Goal: Find specific page/section: Find specific page/section

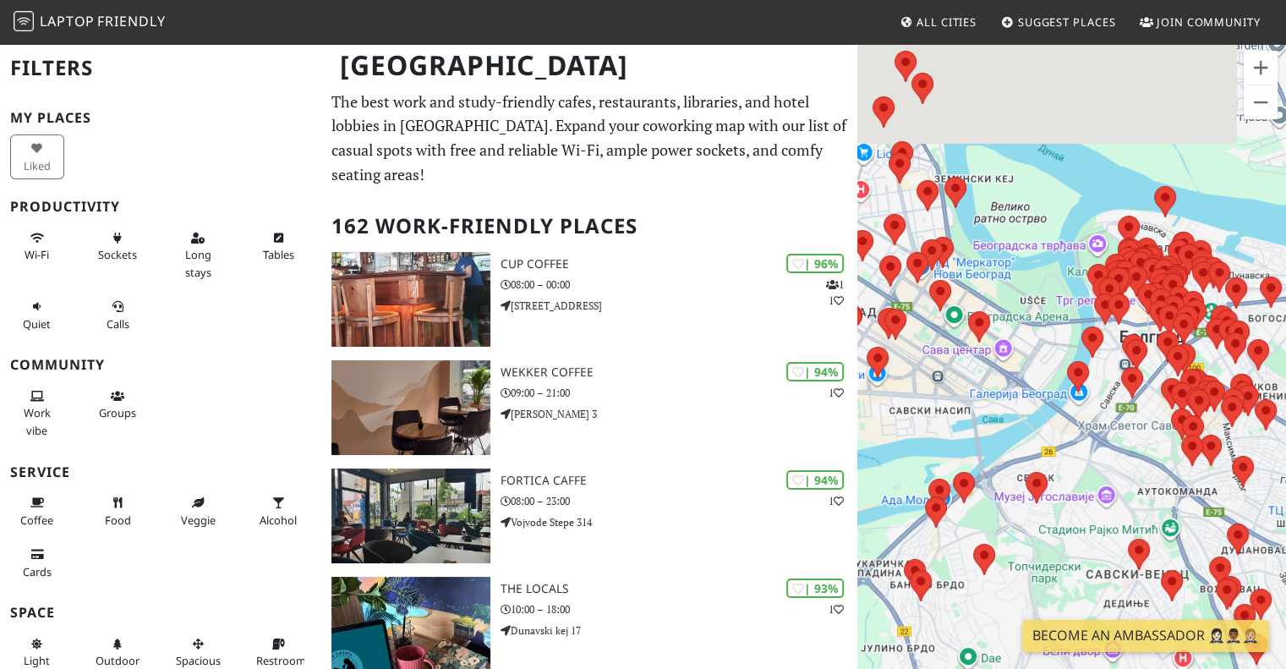
drag, startPoint x: 925, startPoint y: 260, endPoint x: 1026, endPoint y: 393, distance: 167.3
click at [1026, 393] on div at bounding box center [1072, 376] width 429 height 669
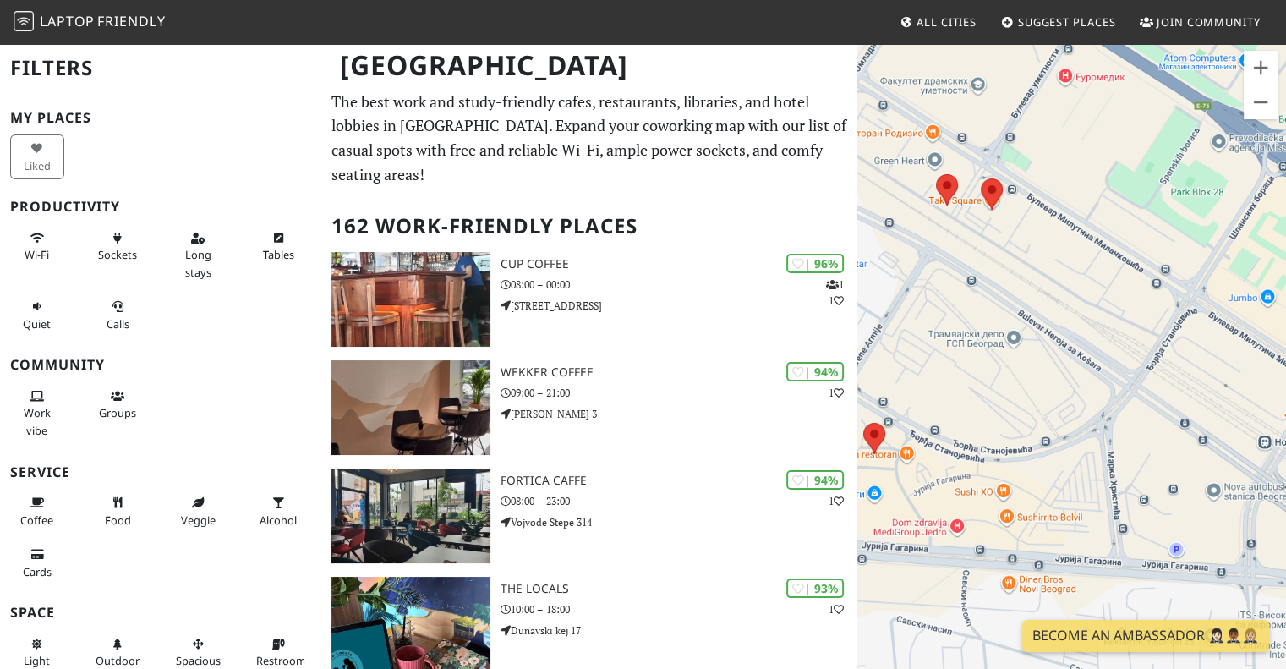
drag, startPoint x: 971, startPoint y: 378, endPoint x: 1330, endPoint y: 365, distance: 358.9
click at [1286, 365] on html "Laptop Friendly All Cities Suggest Places Join Community [GEOGRAPHIC_DATA] Filt…" at bounding box center [643, 334] width 1286 height 669
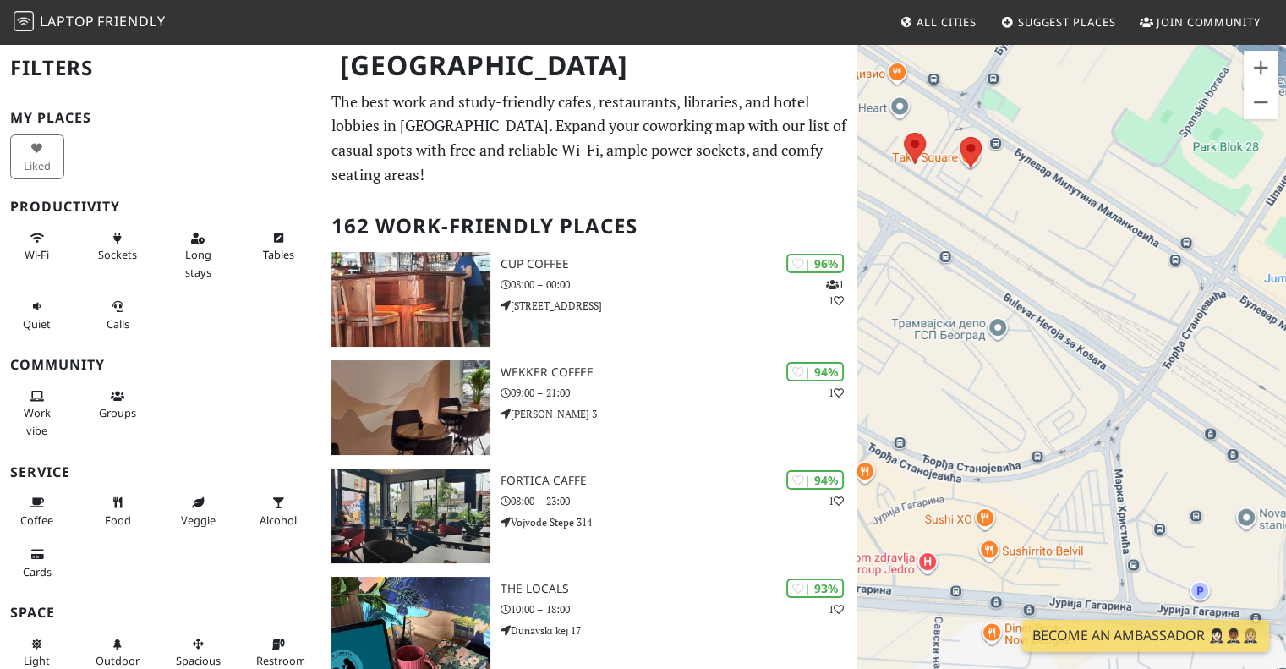
scroll to position [169, 0]
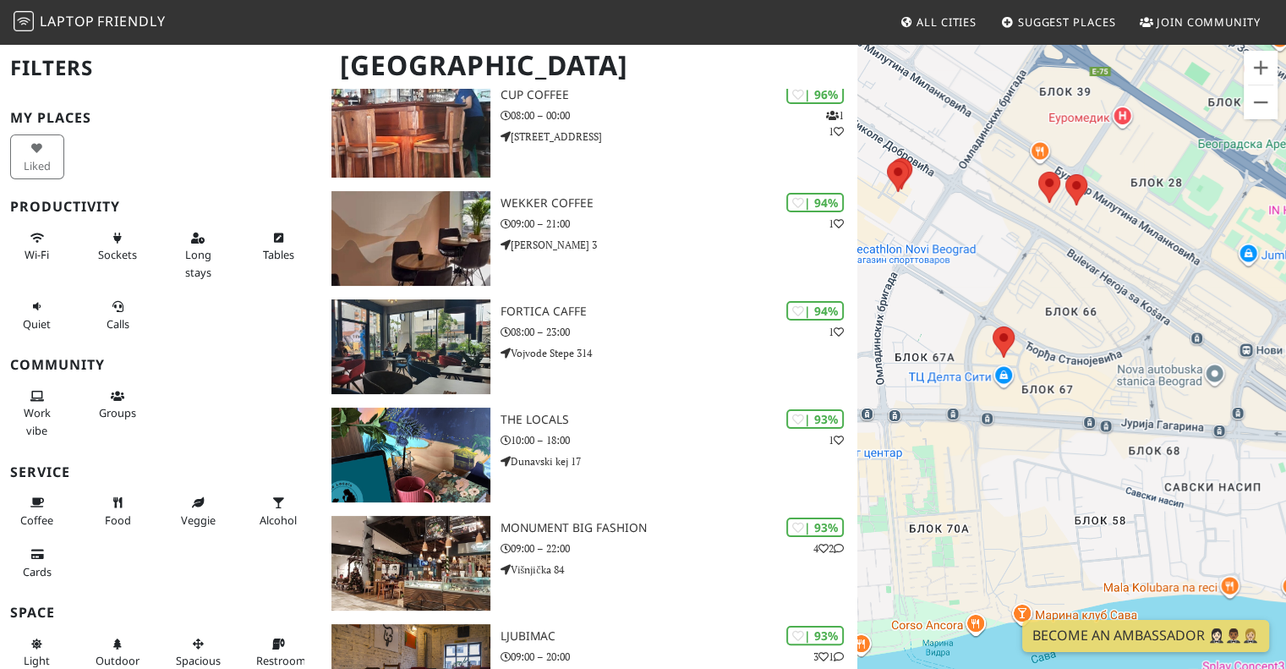
drag, startPoint x: 995, startPoint y: 439, endPoint x: 1069, endPoint y: 371, distance: 100.6
click at [1069, 371] on div at bounding box center [1072, 376] width 429 height 669
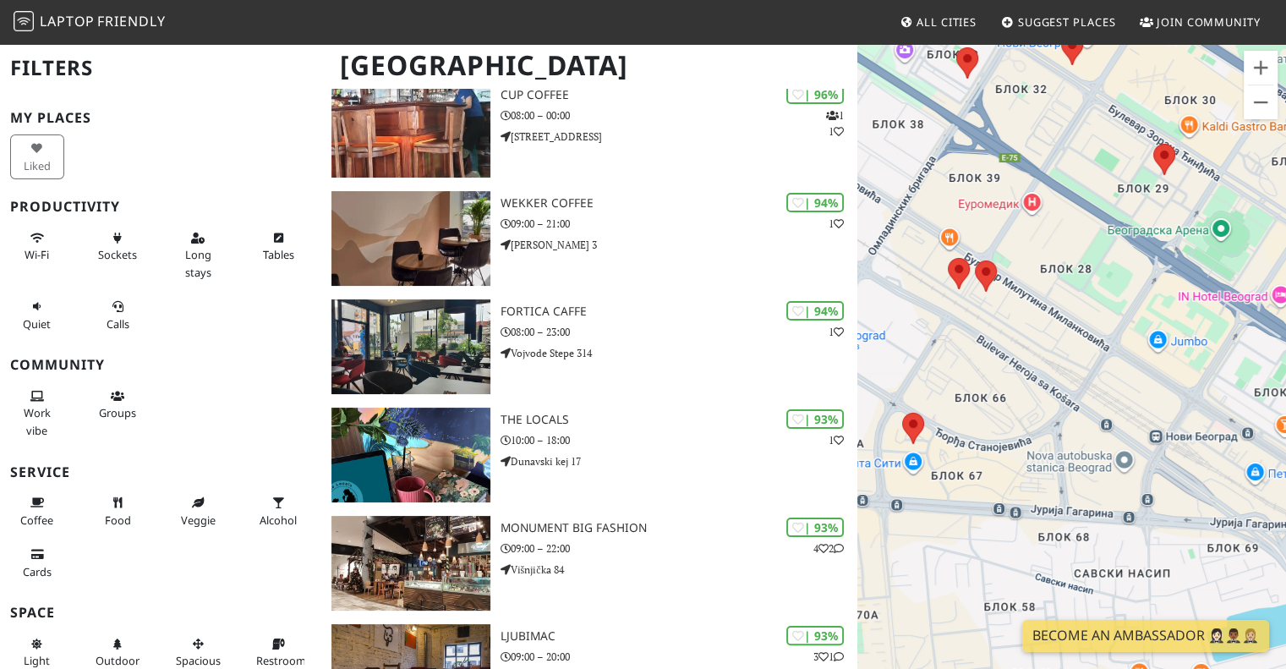
drag, startPoint x: 1120, startPoint y: 293, endPoint x: 1051, endPoint y: 338, distance: 82.3
click at [1059, 342] on div at bounding box center [1072, 376] width 429 height 669
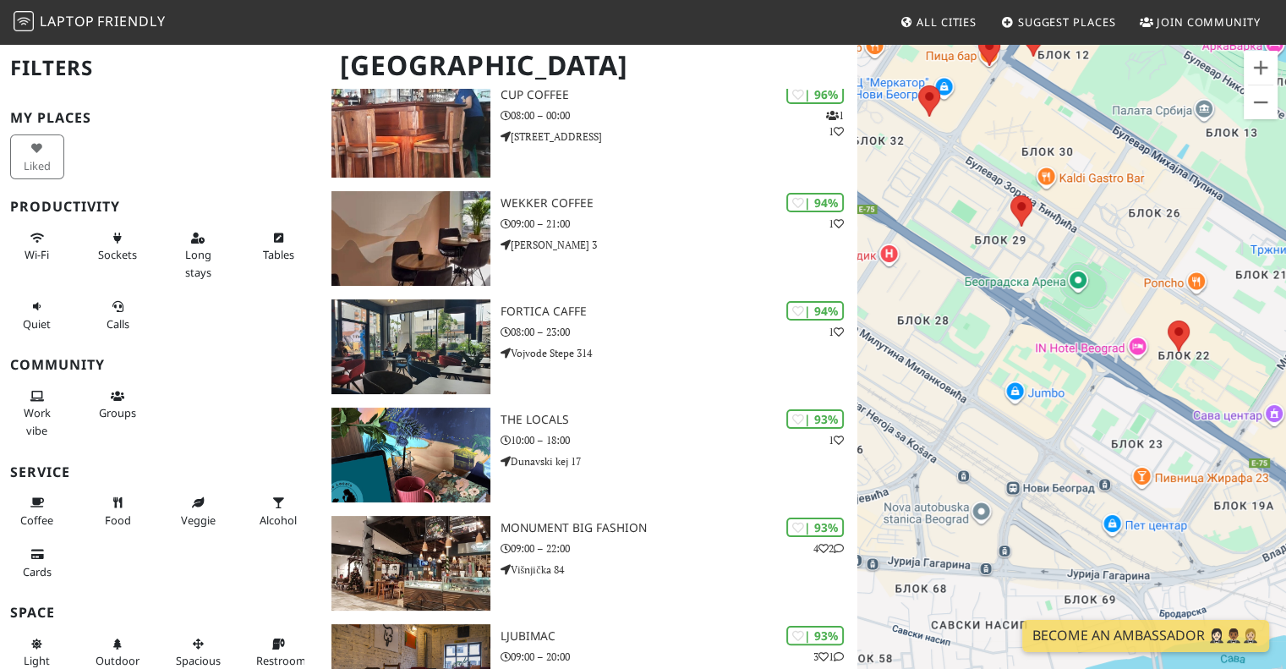
drag, startPoint x: 1132, startPoint y: 339, endPoint x: 913, endPoint y: 390, distance: 224.0
click at [913, 390] on div at bounding box center [1072, 376] width 429 height 669
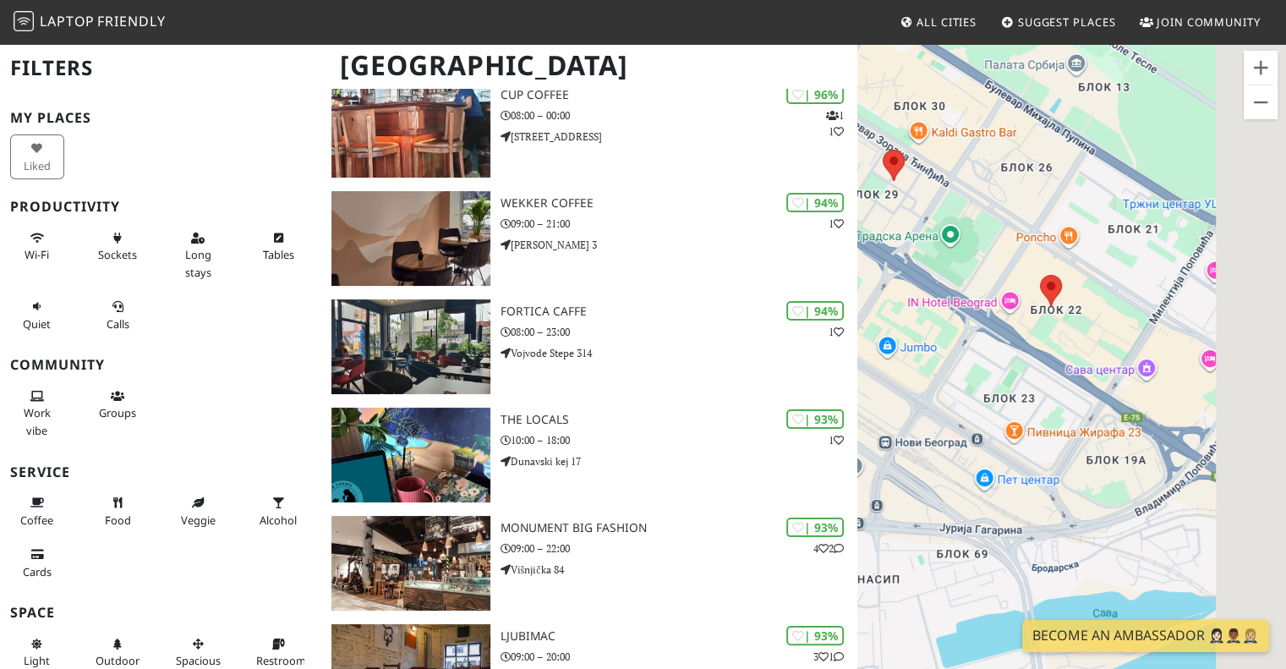
drag, startPoint x: 997, startPoint y: 371, endPoint x: 864, endPoint y: 324, distance: 141.8
click at [864, 324] on div at bounding box center [1072, 376] width 429 height 669
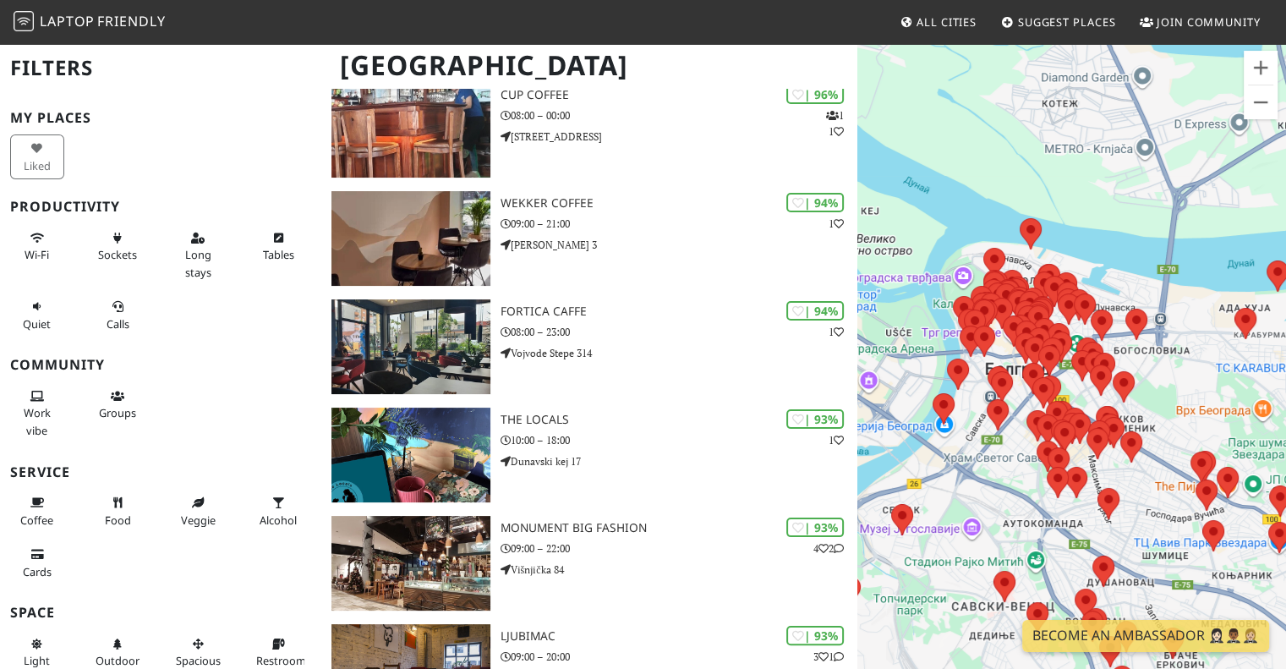
drag, startPoint x: 1208, startPoint y: 399, endPoint x: 987, endPoint y: 433, distance: 223.3
click at [987, 433] on div at bounding box center [1072, 376] width 429 height 669
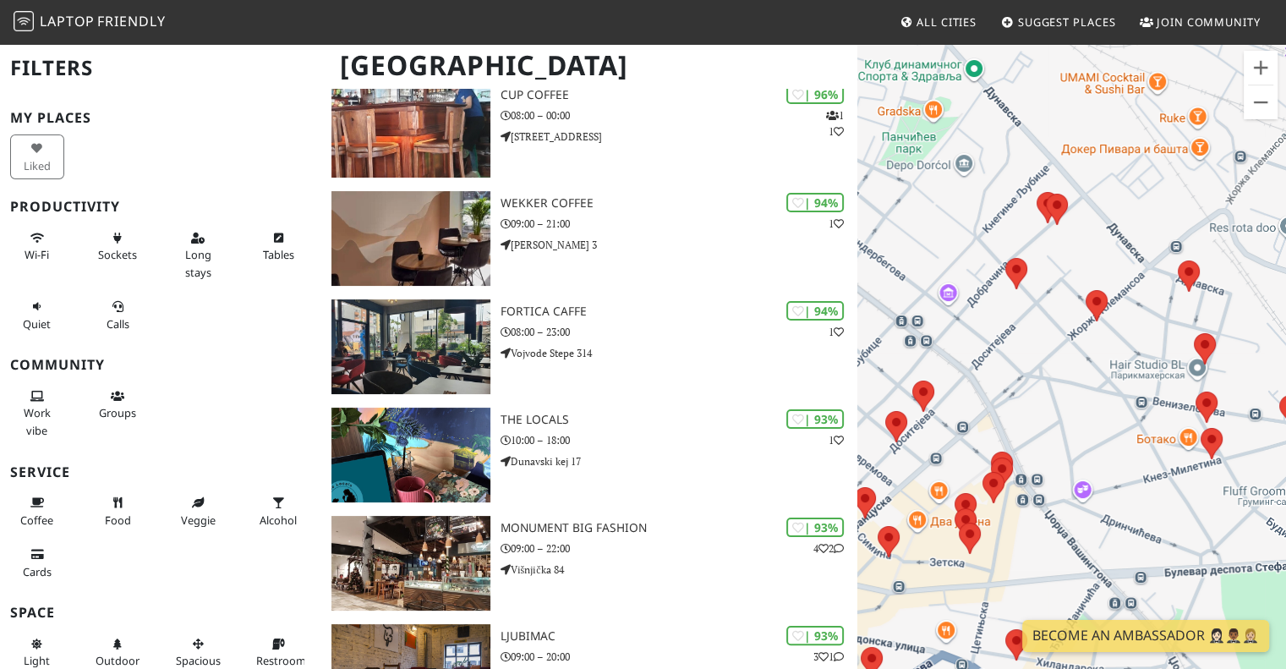
drag, startPoint x: 1095, startPoint y: 444, endPoint x: 1035, endPoint y: 346, distance: 115.0
click at [1035, 346] on div at bounding box center [1072, 376] width 429 height 669
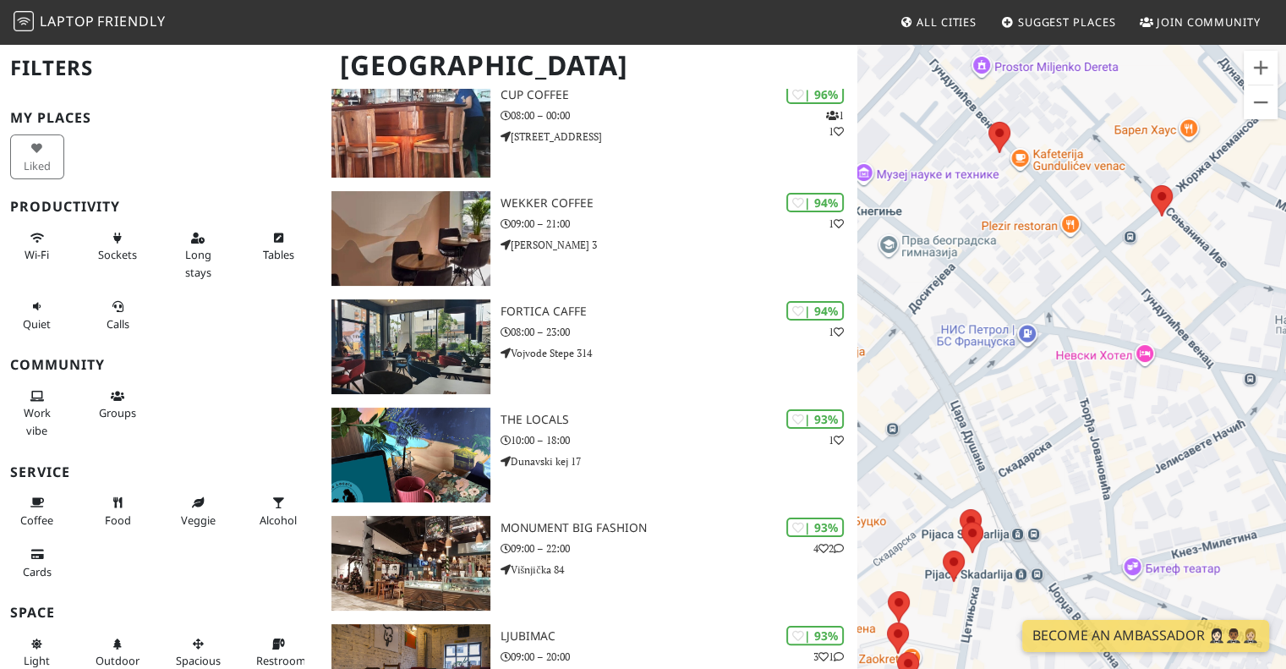
drag, startPoint x: 1060, startPoint y: 386, endPoint x: 1093, endPoint y: 385, distance: 33.0
click at [1093, 385] on div at bounding box center [1072, 376] width 429 height 669
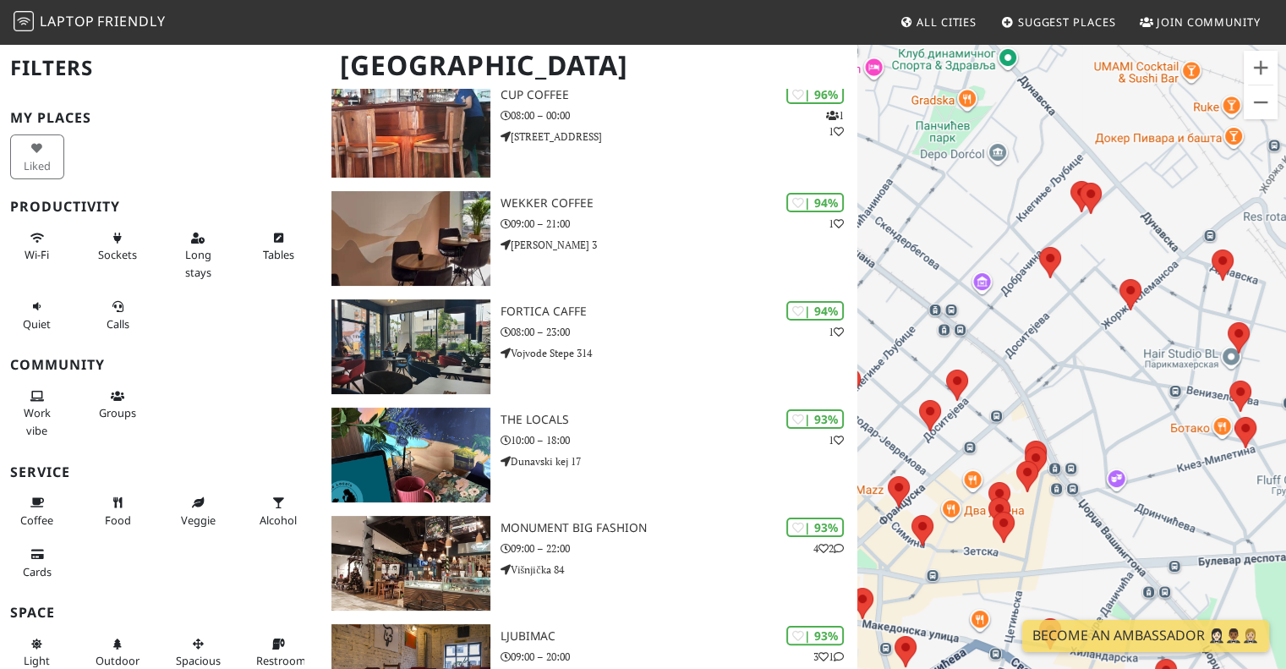
click at [1034, 392] on div at bounding box center [1072, 376] width 429 height 669
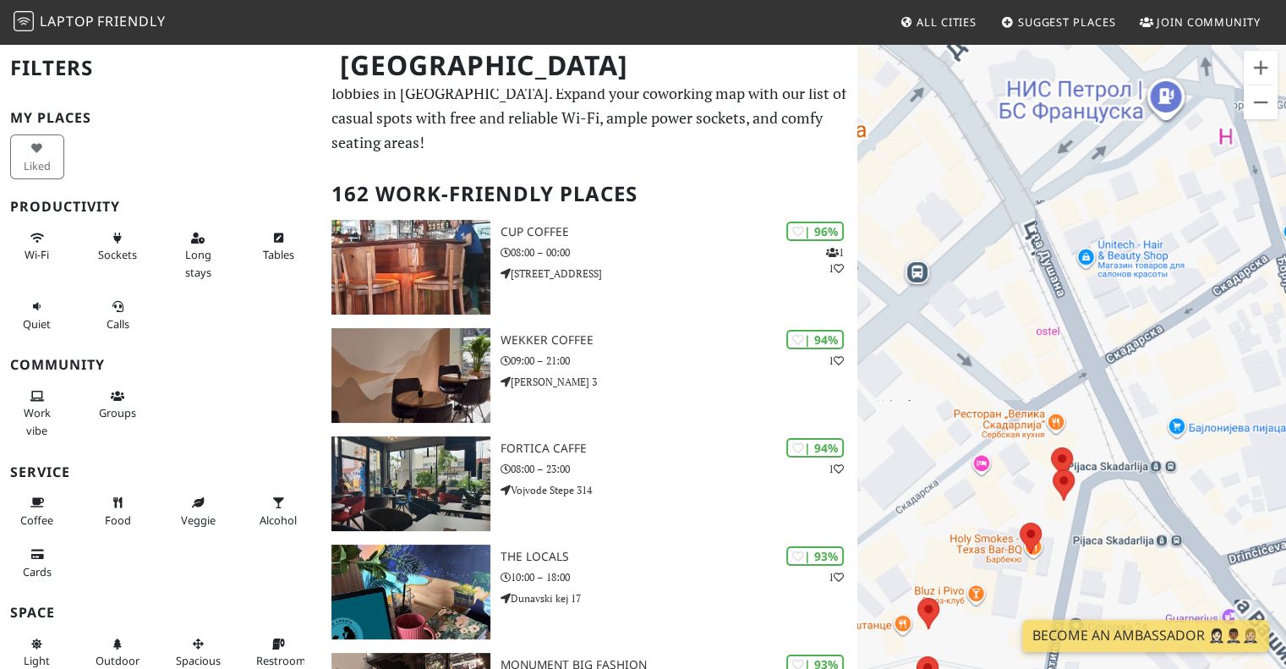
scroll to position [0, 0]
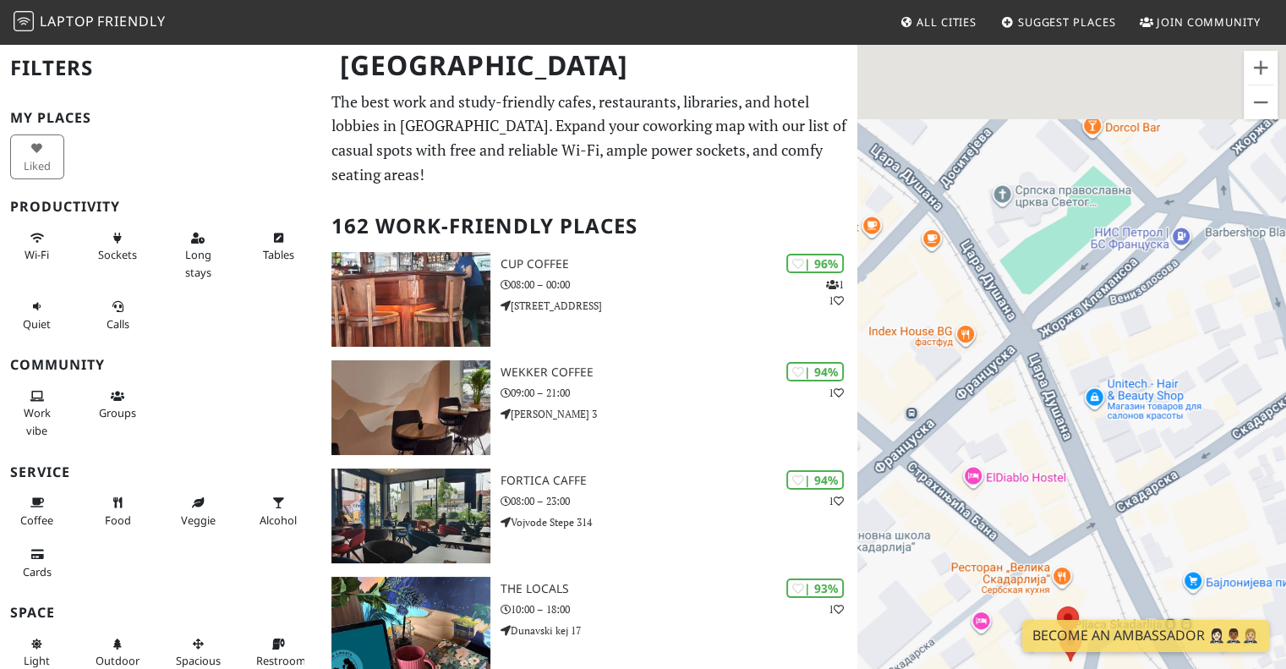
drag, startPoint x: 1093, startPoint y: 253, endPoint x: 1097, endPoint y: 418, distance: 165.0
click at [1096, 418] on div at bounding box center [1072, 376] width 429 height 669
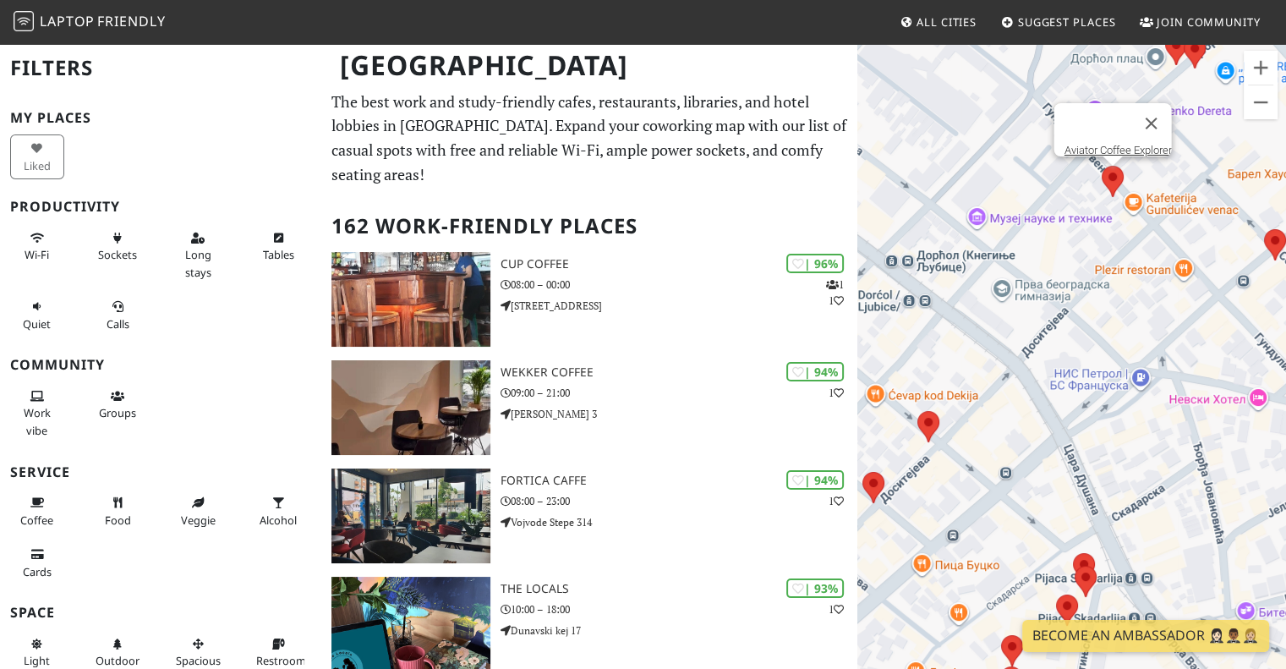
click at [1102, 166] on area at bounding box center [1102, 166] width 0 height 0
click at [1116, 144] on link "Aviator Coffee Explorer" at bounding box center [1117, 150] width 107 height 13
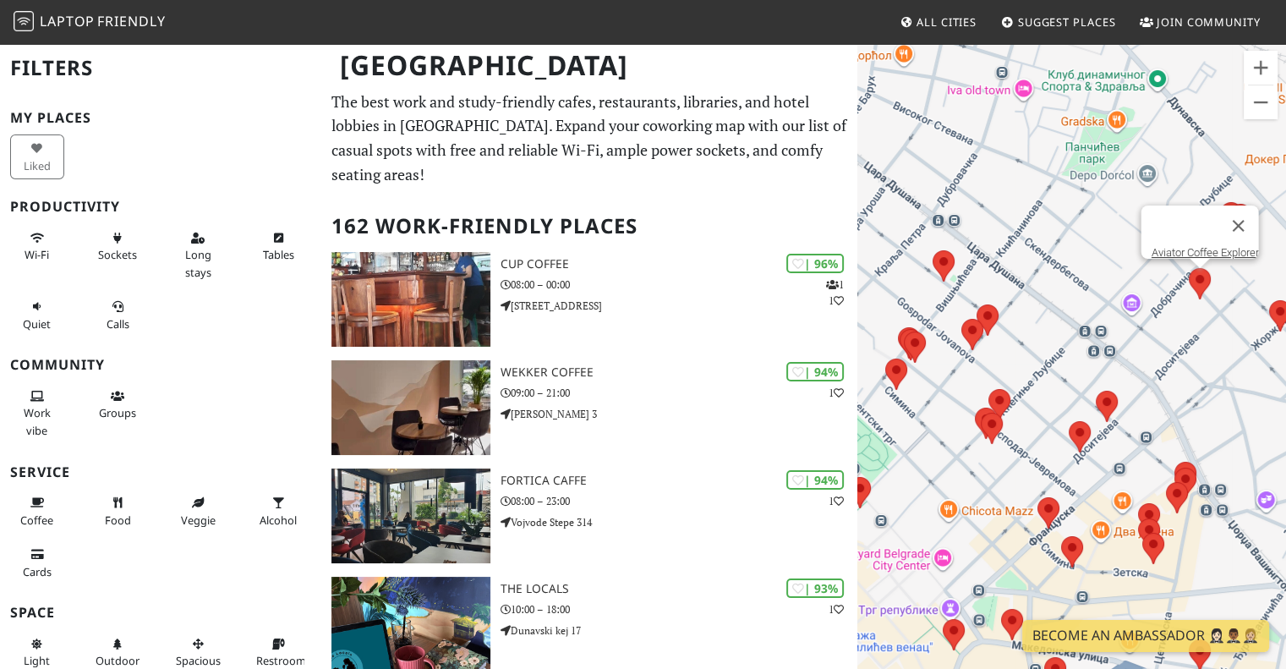
drag, startPoint x: 1103, startPoint y: 405, endPoint x: 1171, endPoint y: 361, distance: 80.7
click at [1171, 361] on div "Aviator Coffee Explorer" at bounding box center [1072, 376] width 429 height 669
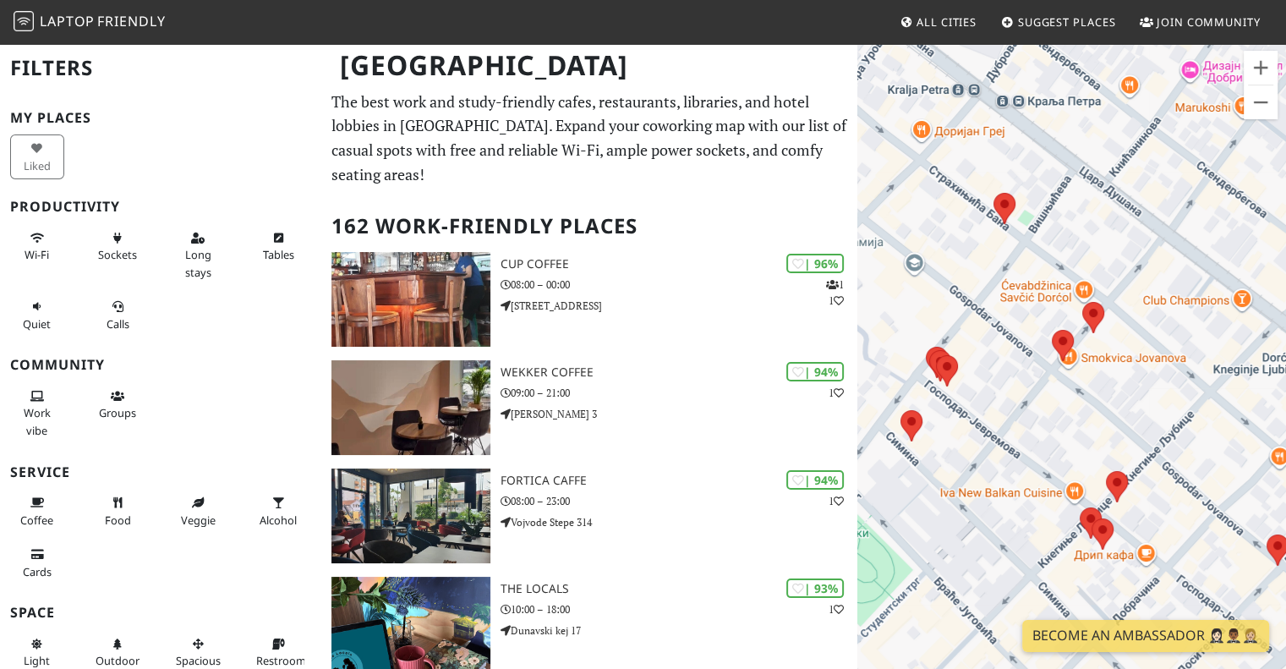
drag, startPoint x: 934, startPoint y: 509, endPoint x: 999, endPoint y: 474, distance: 74.2
click at [999, 474] on div "Aviator Coffee Explorer" at bounding box center [1072, 376] width 429 height 669
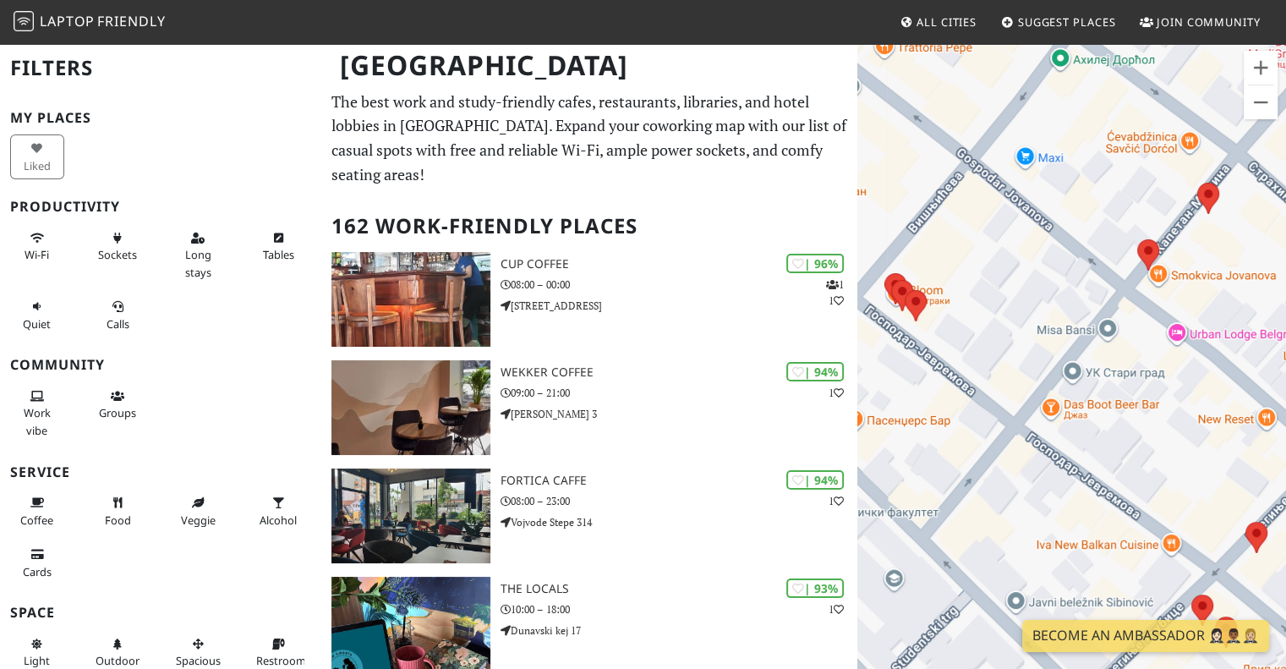
drag, startPoint x: 1040, startPoint y: 449, endPoint x: 897, endPoint y: 173, distance: 311.3
click at [897, 173] on div "Aviator Coffee Explorer" at bounding box center [1072, 376] width 429 height 669
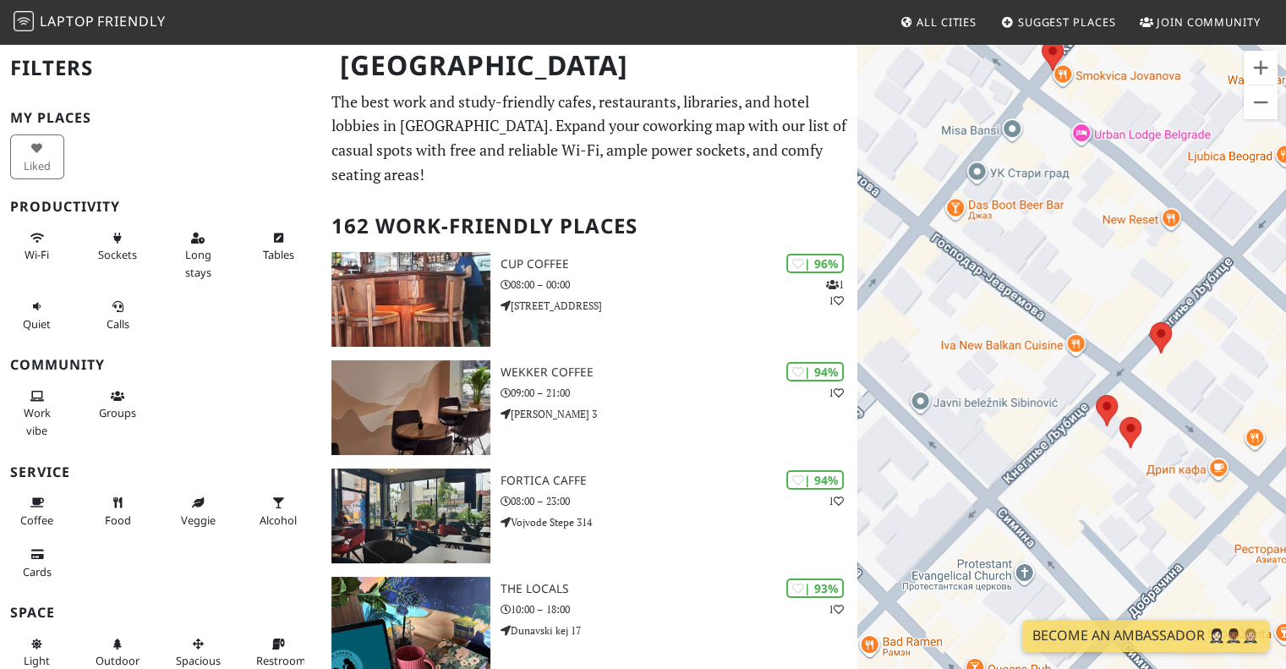
click at [897, 173] on div "Aviator Coffee Explorer" at bounding box center [1072, 376] width 429 height 669
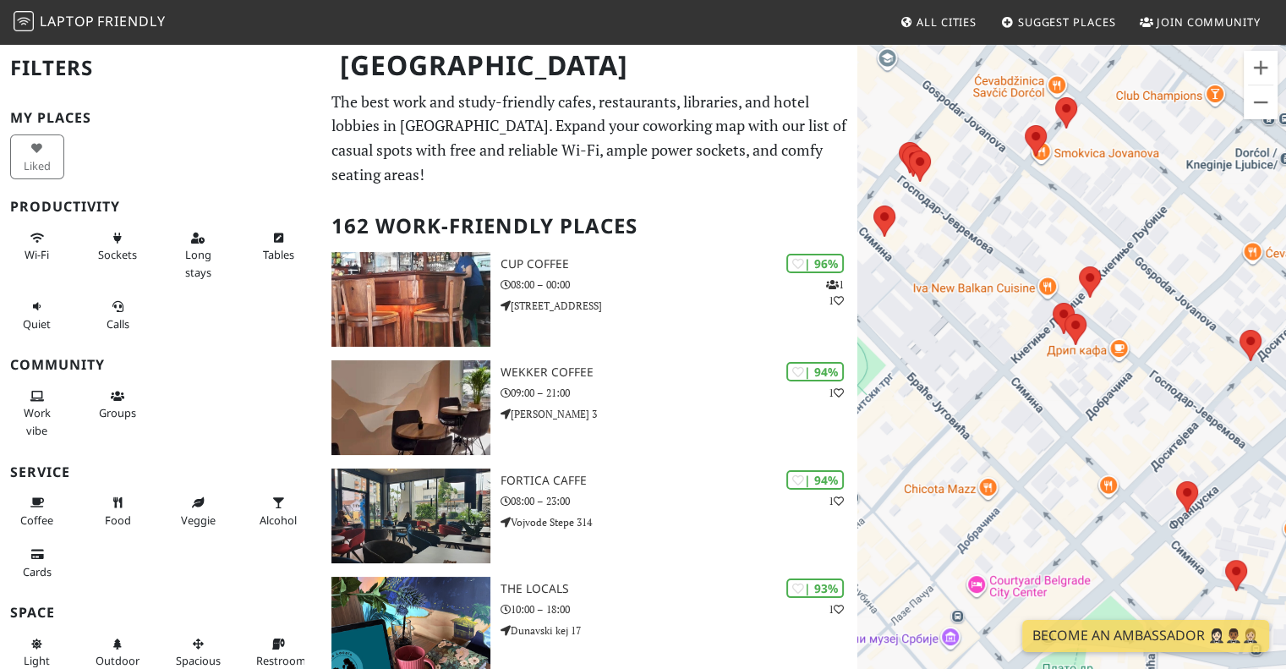
drag, startPoint x: 1035, startPoint y: 398, endPoint x: 946, endPoint y: 277, distance: 150.7
click at [946, 277] on div "Aviator Coffee Explorer" at bounding box center [1072, 376] width 429 height 669
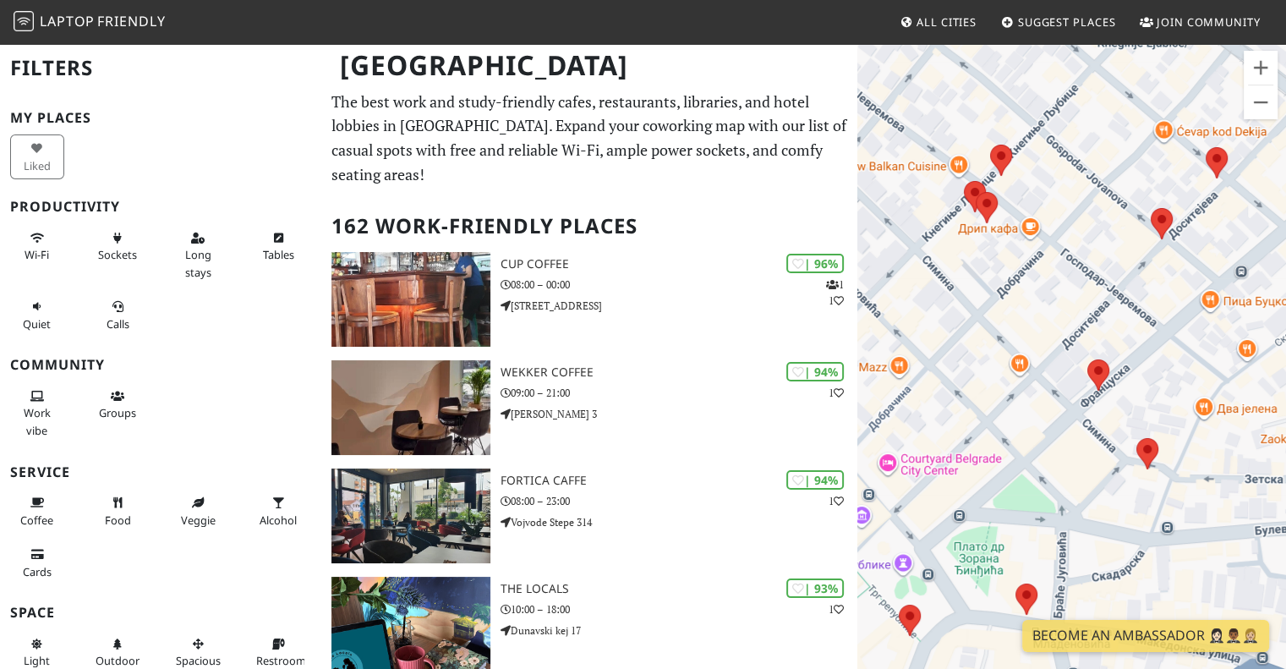
click at [946, 277] on div "Aviator Coffee Explorer" at bounding box center [1072, 376] width 429 height 669
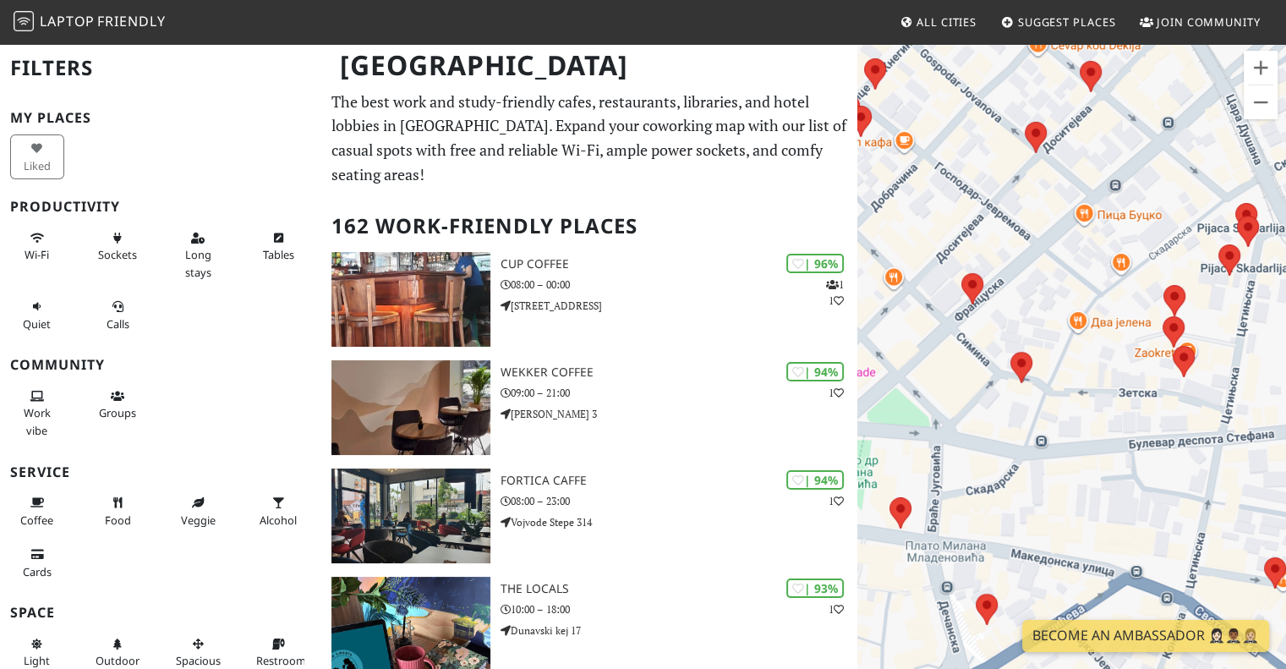
drag, startPoint x: 1049, startPoint y: 434, endPoint x: 947, endPoint y: 374, distance: 117.9
click at [947, 374] on div "Aviator Coffee Explorer" at bounding box center [1072, 376] width 429 height 669
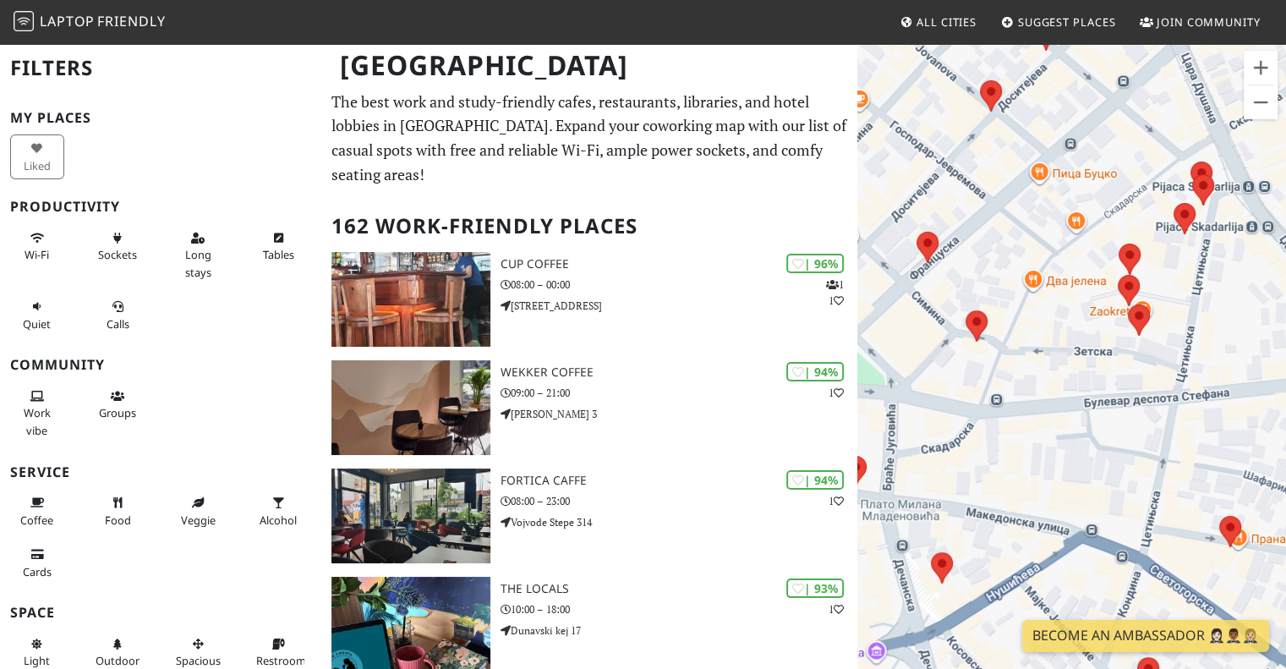
drag, startPoint x: 1052, startPoint y: 387, endPoint x: 1033, endPoint y: 375, distance: 23.2
click at [1033, 375] on div "Aviator Coffee Explorer" at bounding box center [1072, 376] width 429 height 669
